Goal: Information Seeking & Learning: Compare options

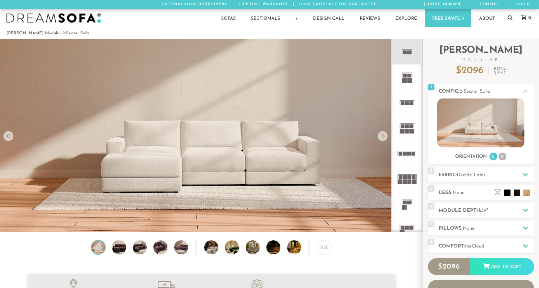
scroll to position [7327, 534]
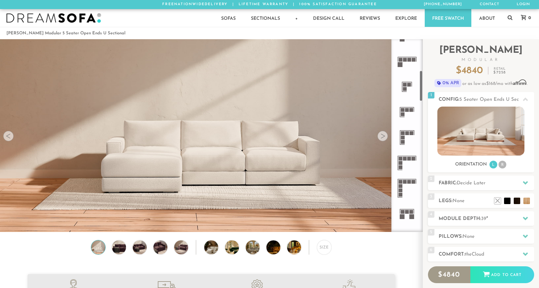
scroll to position [194, 0]
click at [404, 131] on rect at bounding box center [403, 132] width 4 height 4
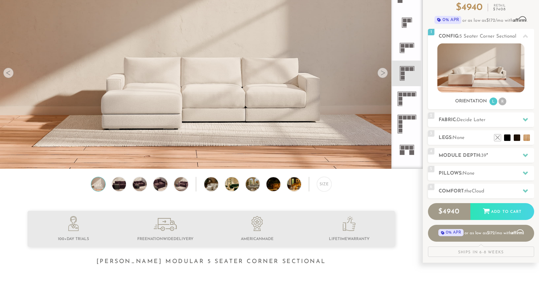
scroll to position [65, 0]
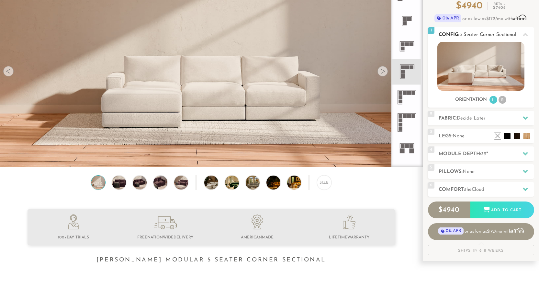
click at [507, 100] on ul "L R" at bounding box center [498, 100] width 18 height 9
click at [505, 99] on li "R" at bounding box center [503, 100] width 8 height 8
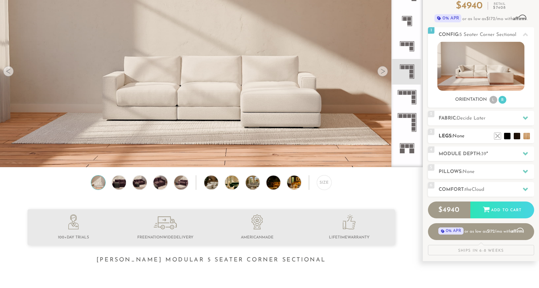
scroll to position [0, 0]
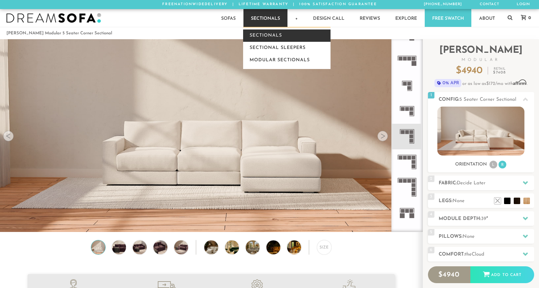
click at [264, 32] on link "Sectionals" at bounding box center [286, 35] width 87 height 12
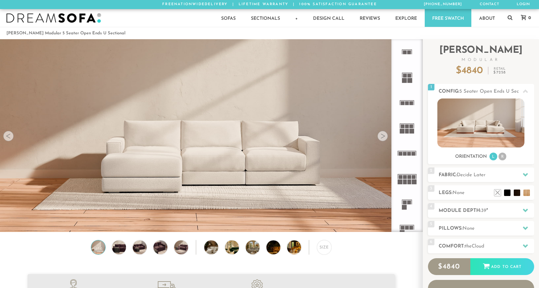
scroll to position [7327, 534]
